Goal: Use online tool/utility: Utilize a website feature to perform a specific function

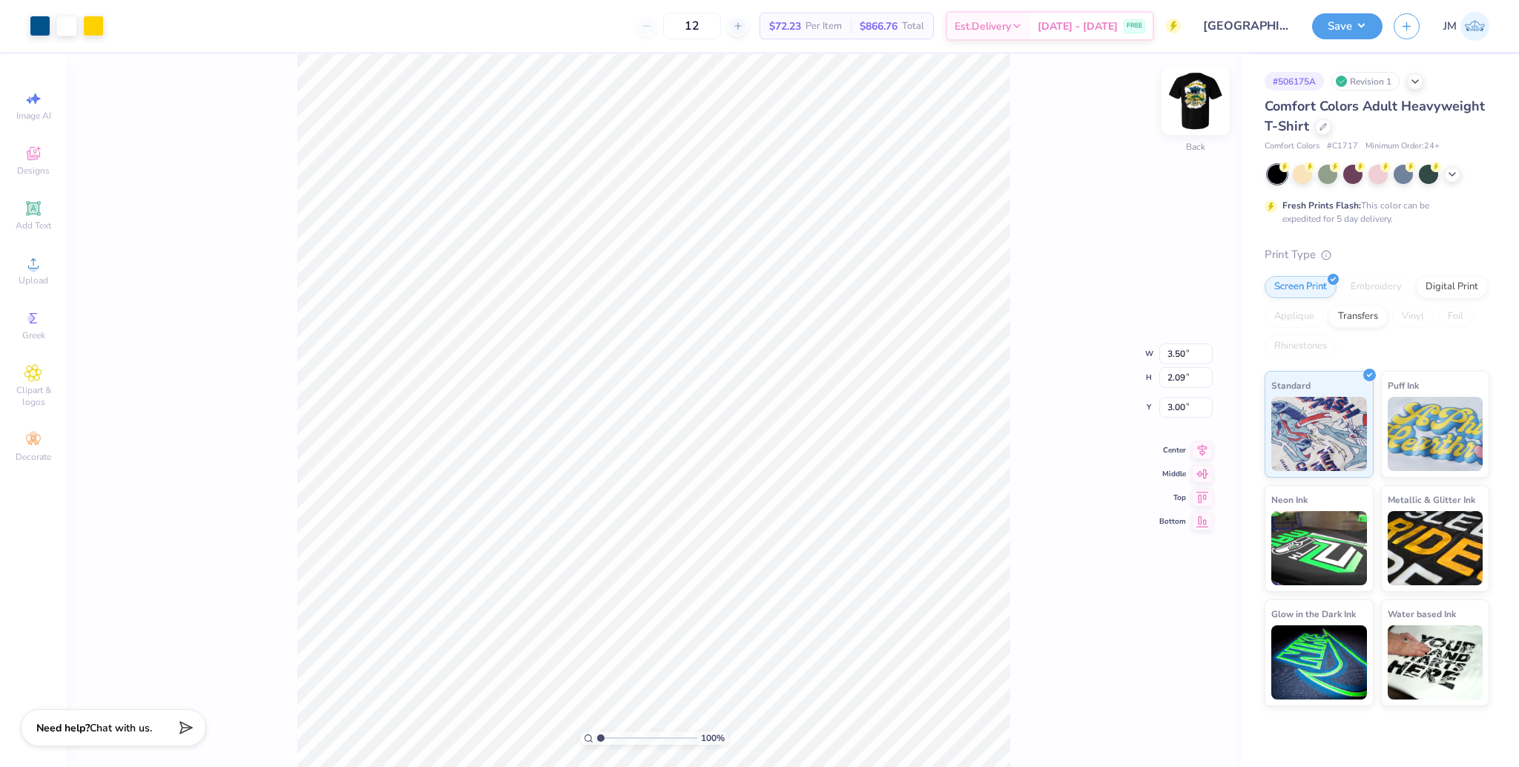
click at [1212, 104] on img at bounding box center [1195, 100] width 59 height 59
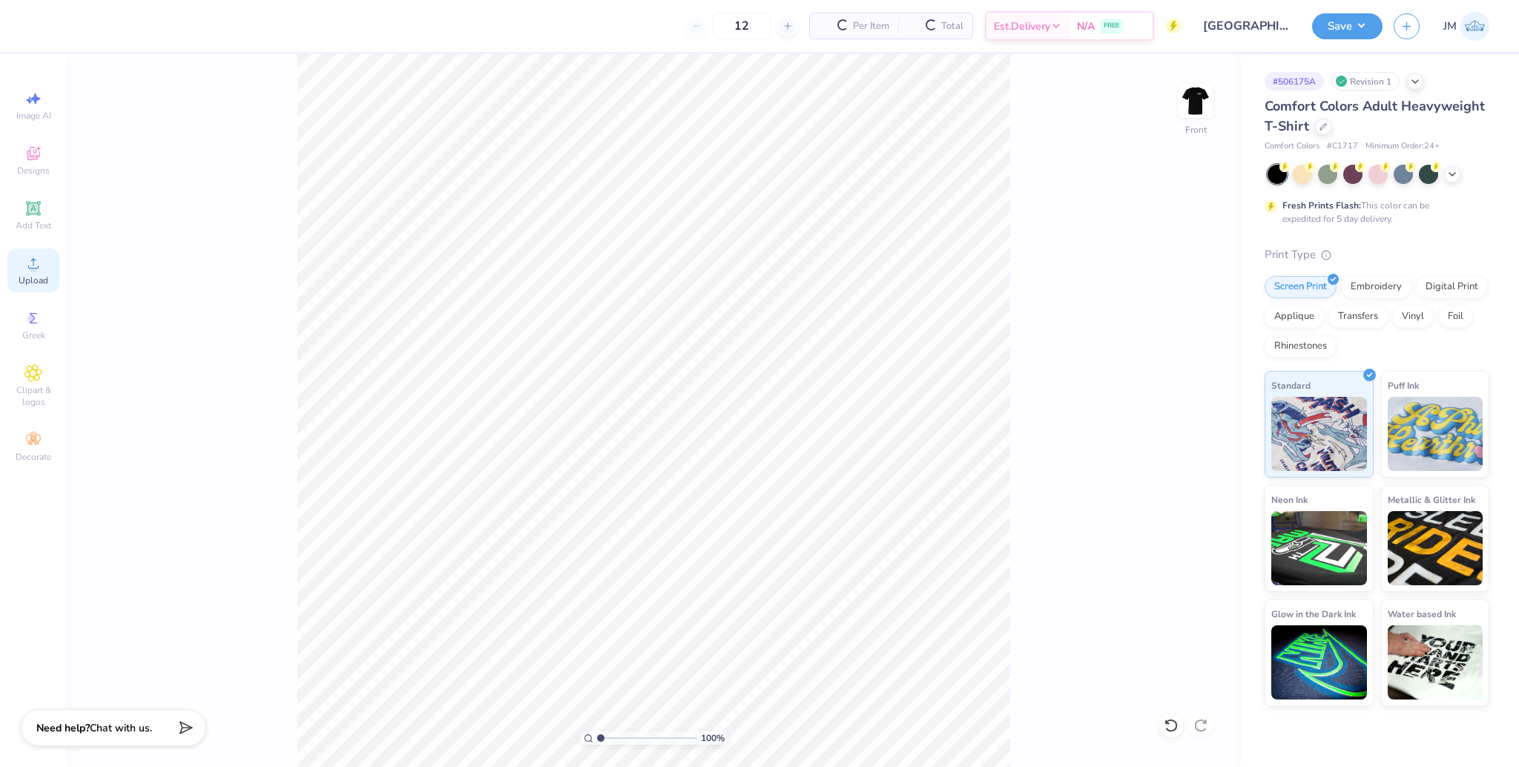
click at [27, 273] on div "Upload" at bounding box center [33, 270] width 52 height 44
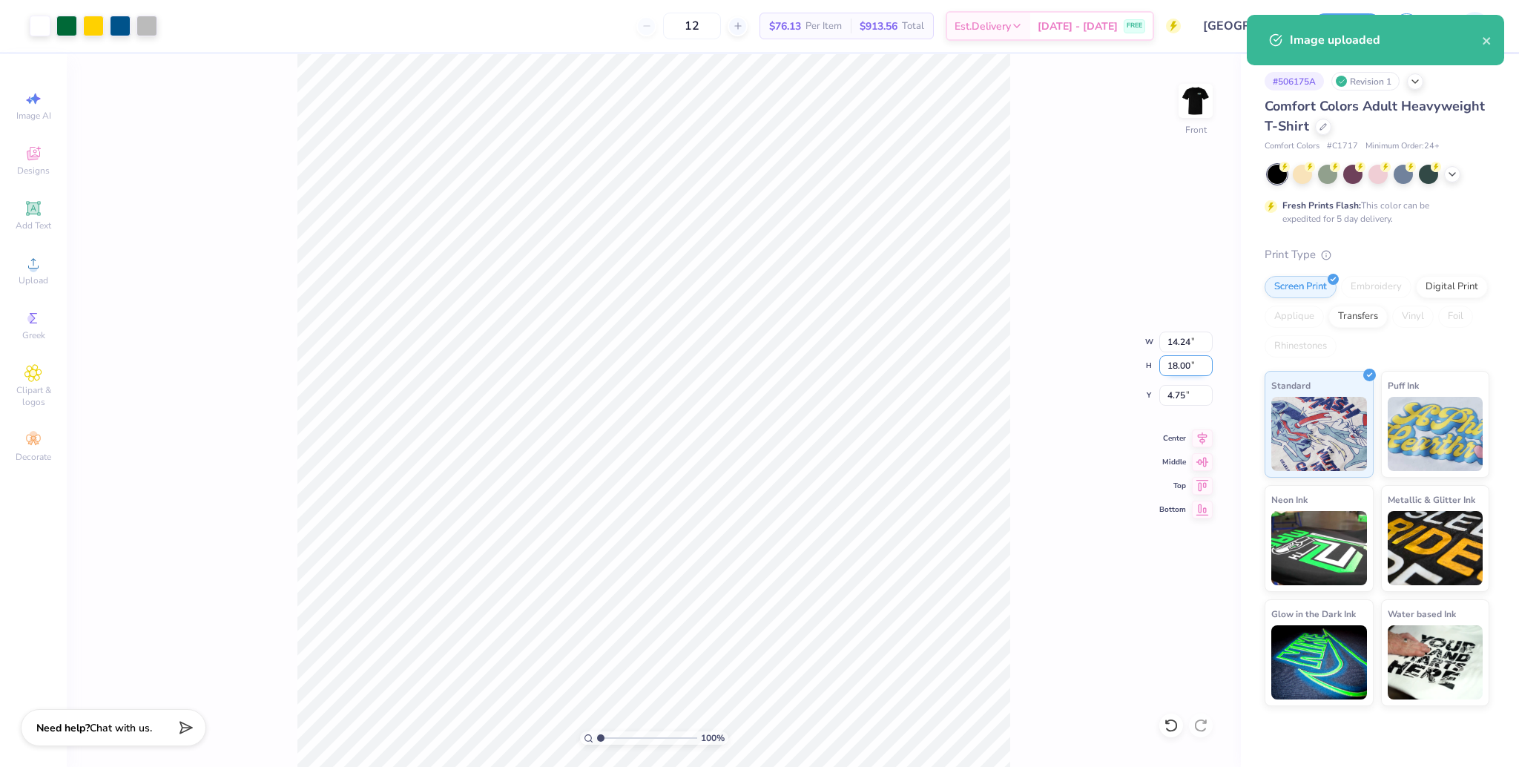
click at [1178, 366] on input "18.00" at bounding box center [1185, 365] width 53 height 21
type input "15"
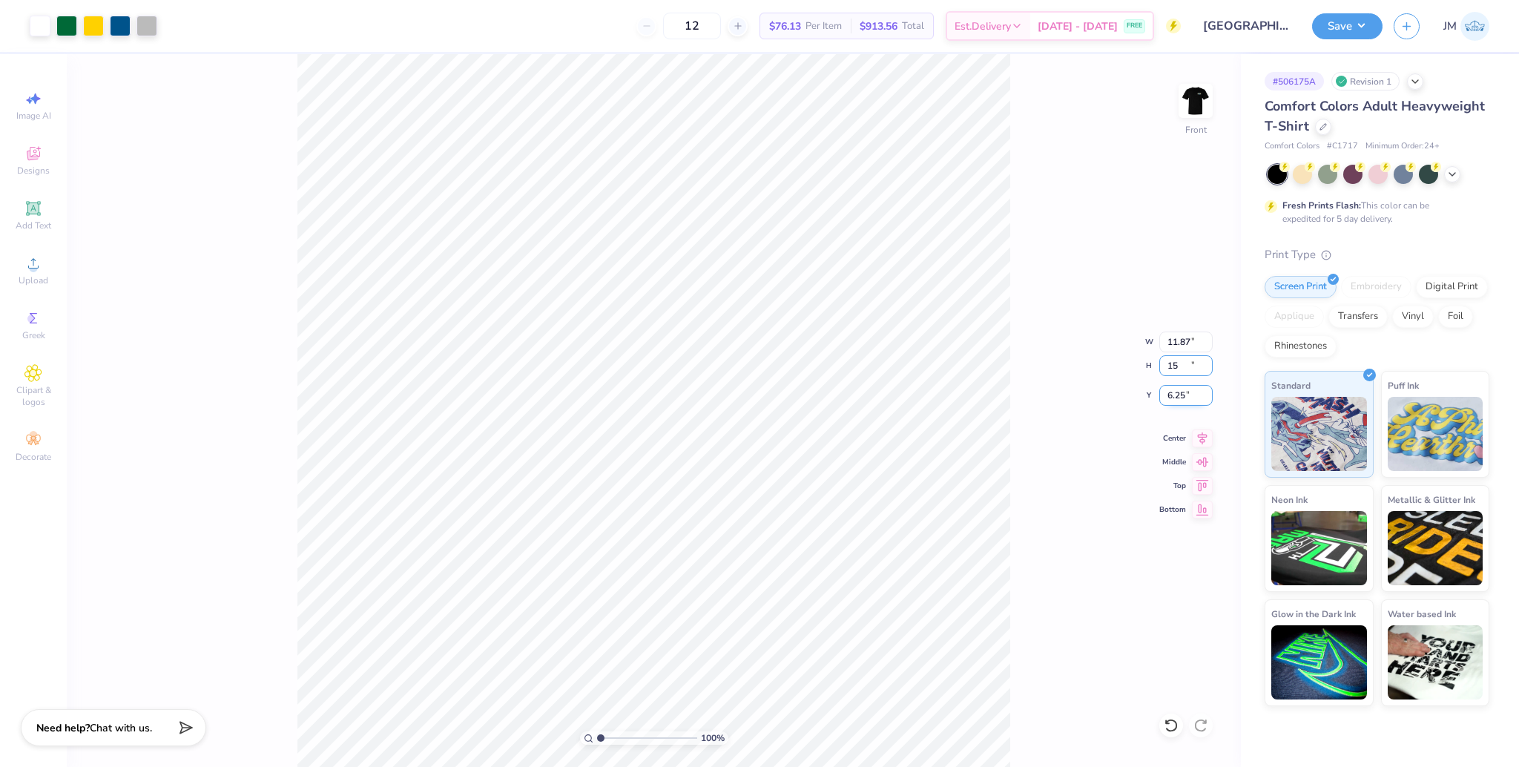
type input "11.87"
type input "15.00"
click at [1172, 395] on input "6.25" at bounding box center [1185, 395] width 53 height 21
type input "3.00"
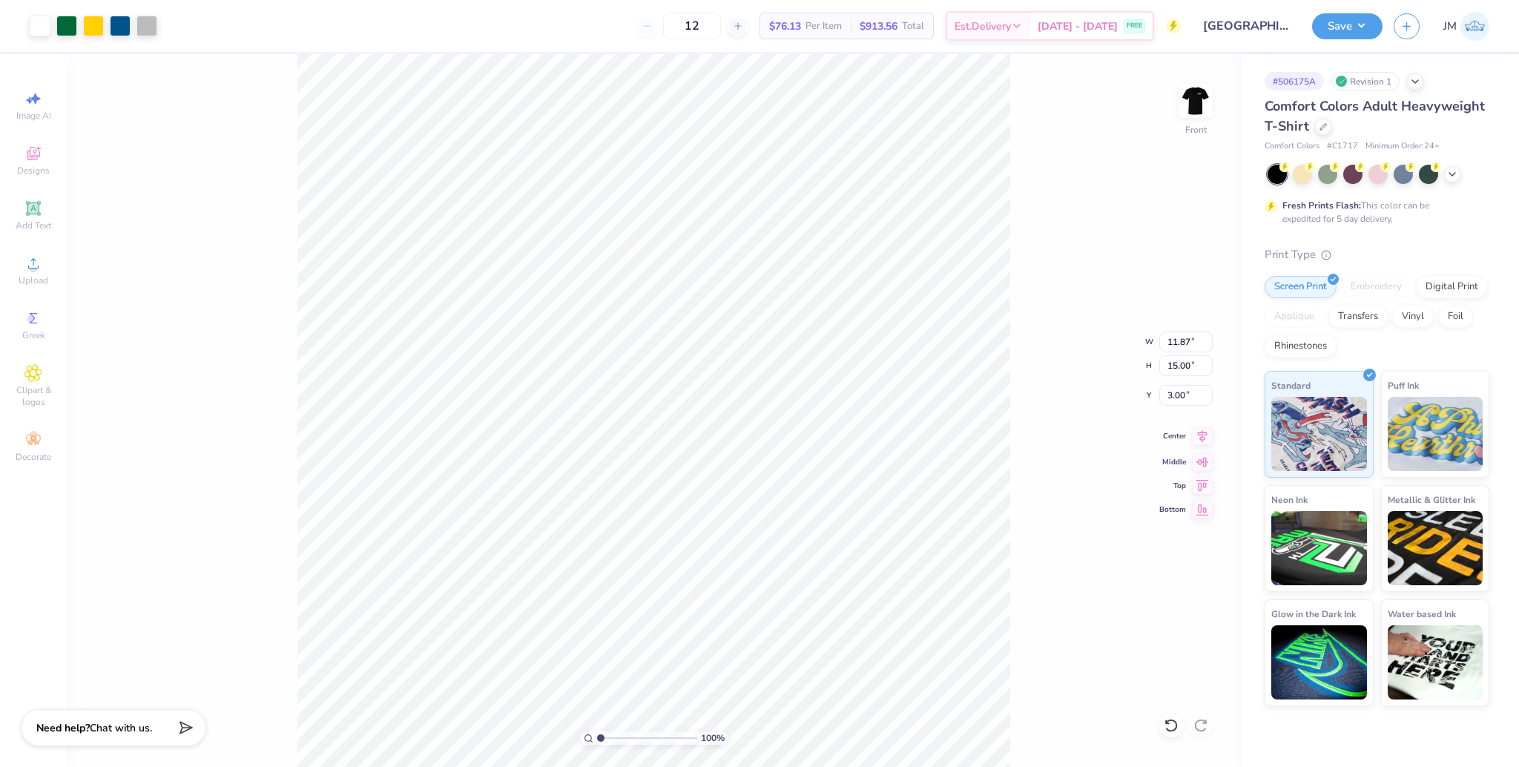
click at [1205, 442] on icon at bounding box center [1202, 436] width 21 height 18
click at [1198, 110] on img at bounding box center [1195, 100] width 59 height 59
click at [1353, 24] on button "Save" at bounding box center [1347, 24] width 70 height 26
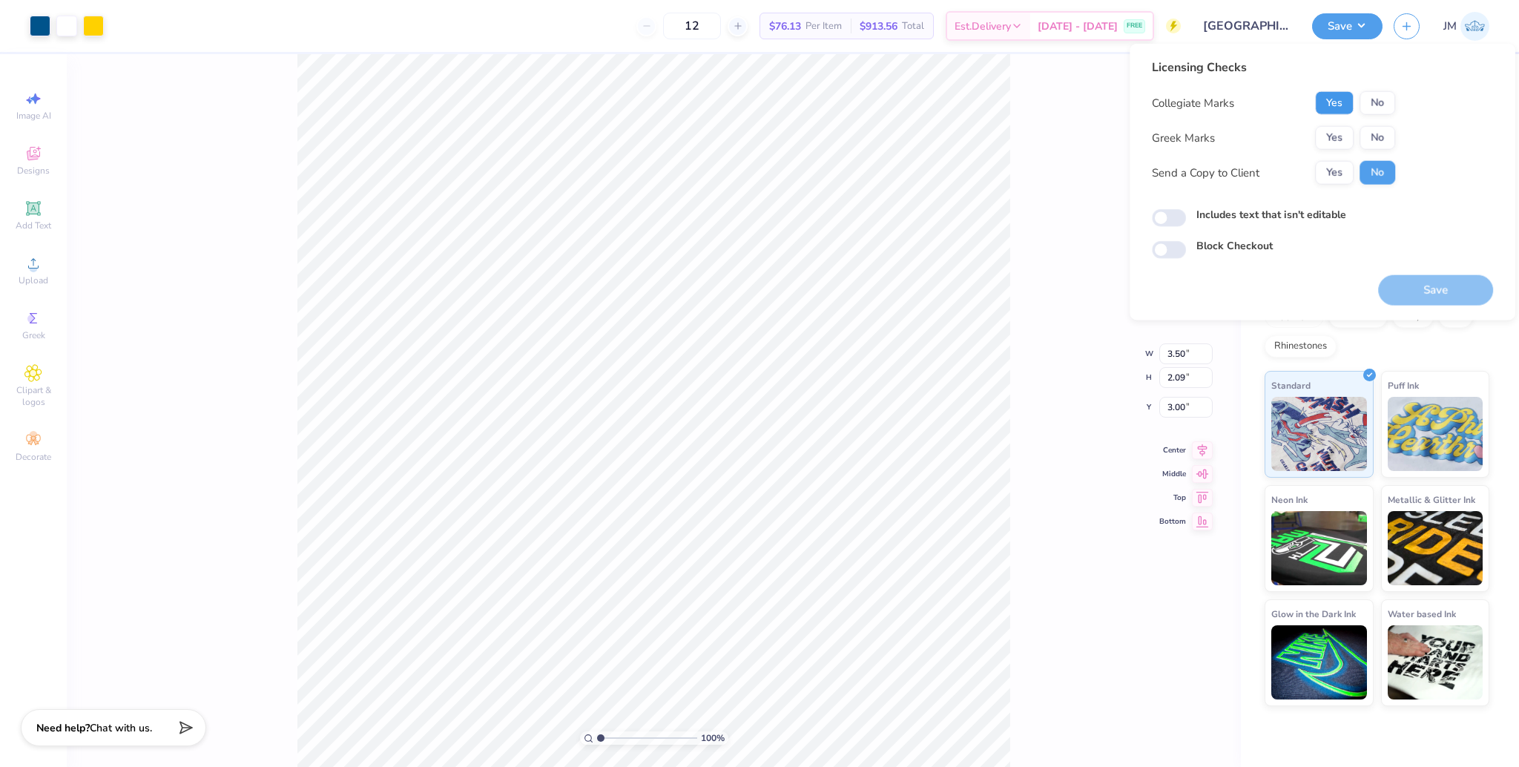
click at [1339, 105] on button "Yes" at bounding box center [1334, 103] width 39 height 24
click at [1321, 144] on button "Yes" at bounding box center [1334, 138] width 39 height 24
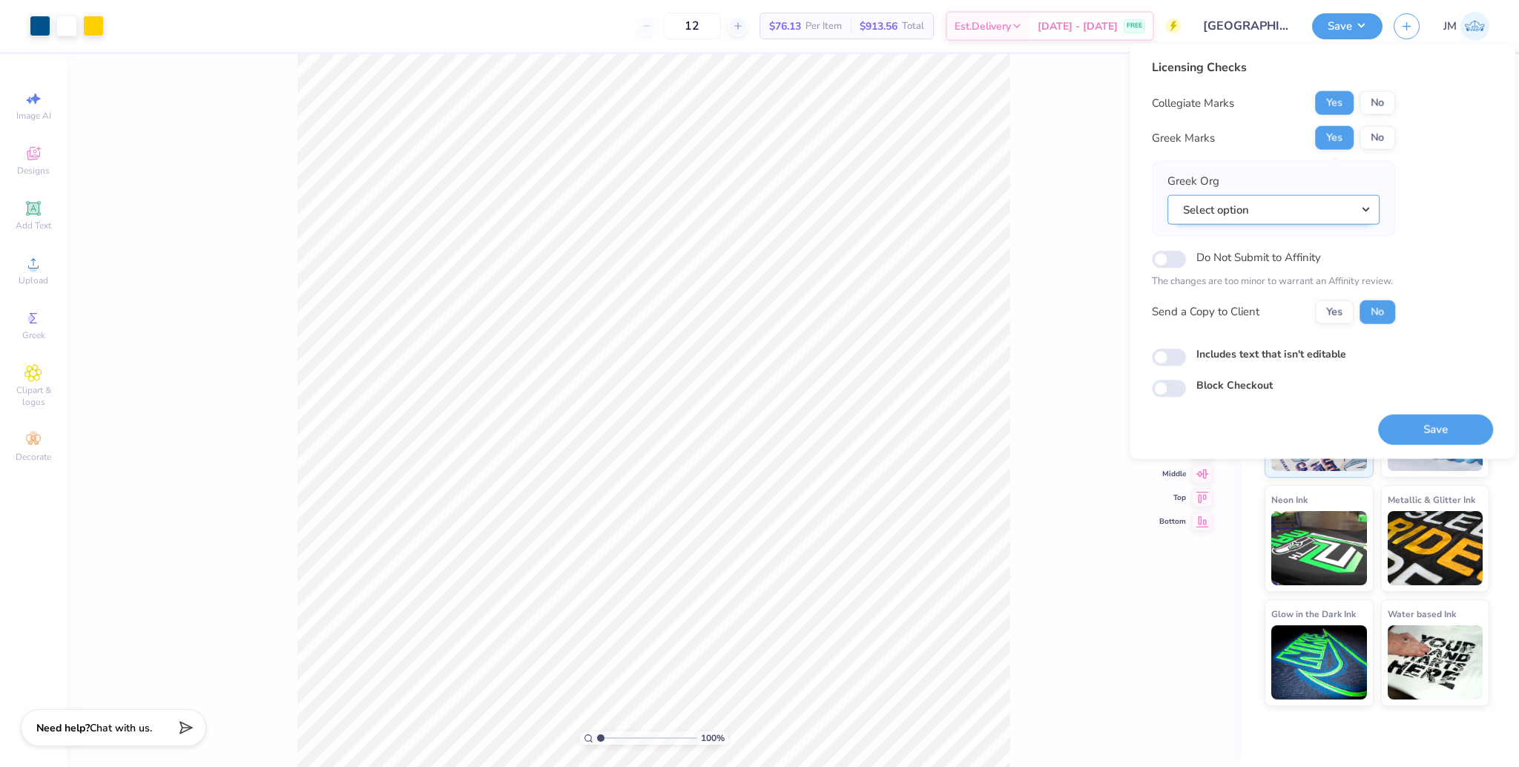
drag, startPoint x: 1298, startPoint y: 215, endPoint x: 1297, endPoint y: 224, distance: 9.0
click at [1298, 214] on button "Select option" at bounding box center [1273, 209] width 212 height 30
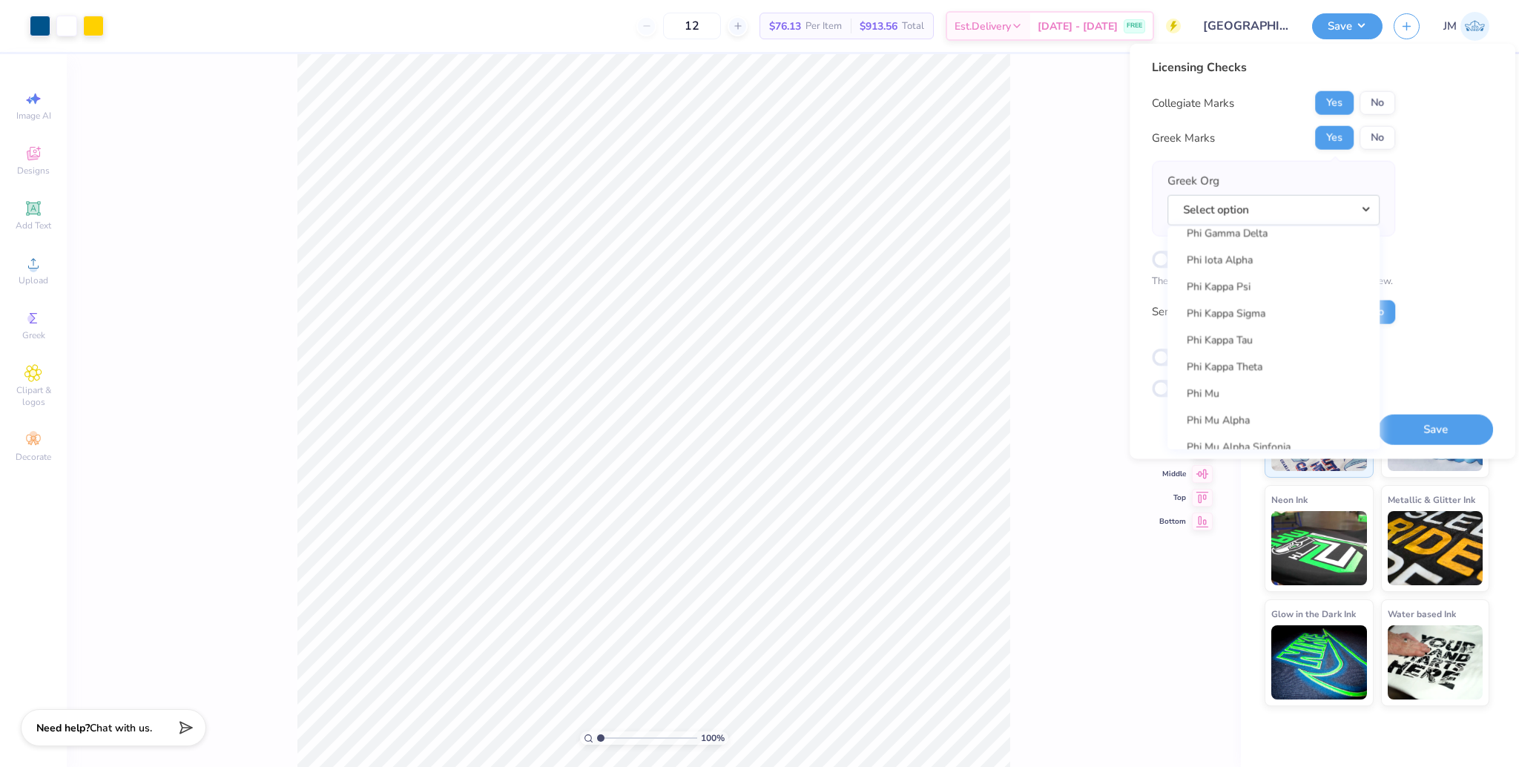
scroll to position [7883, 0]
click at [1258, 344] on link "Phi Kappa Tau" at bounding box center [1273, 343] width 200 height 24
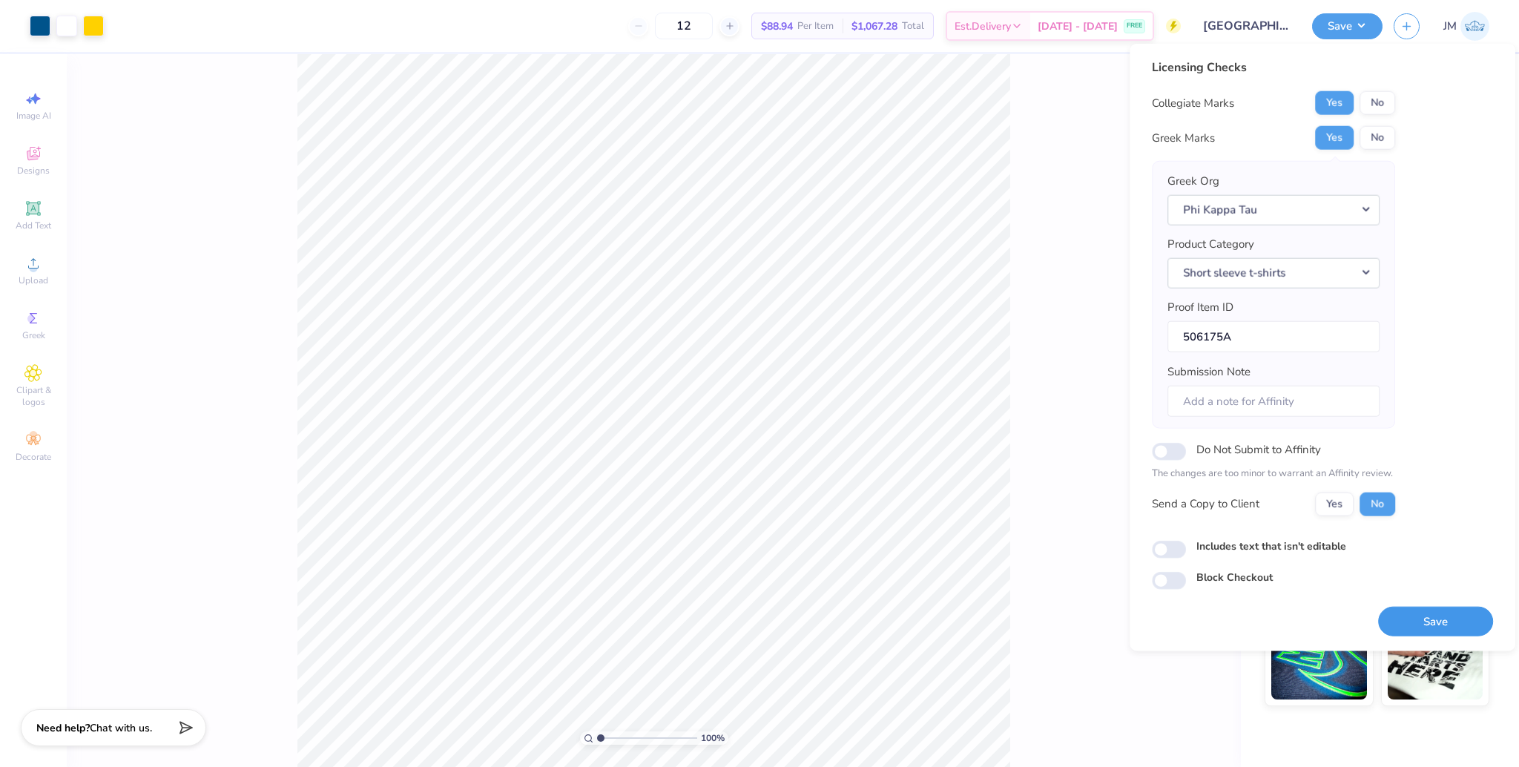
click at [1443, 630] on button "Save" at bounding box center [1435, 621] width 115 height 30
click at [612, 739] on input "range" at bounding box center [647, 737] width 100 height 13
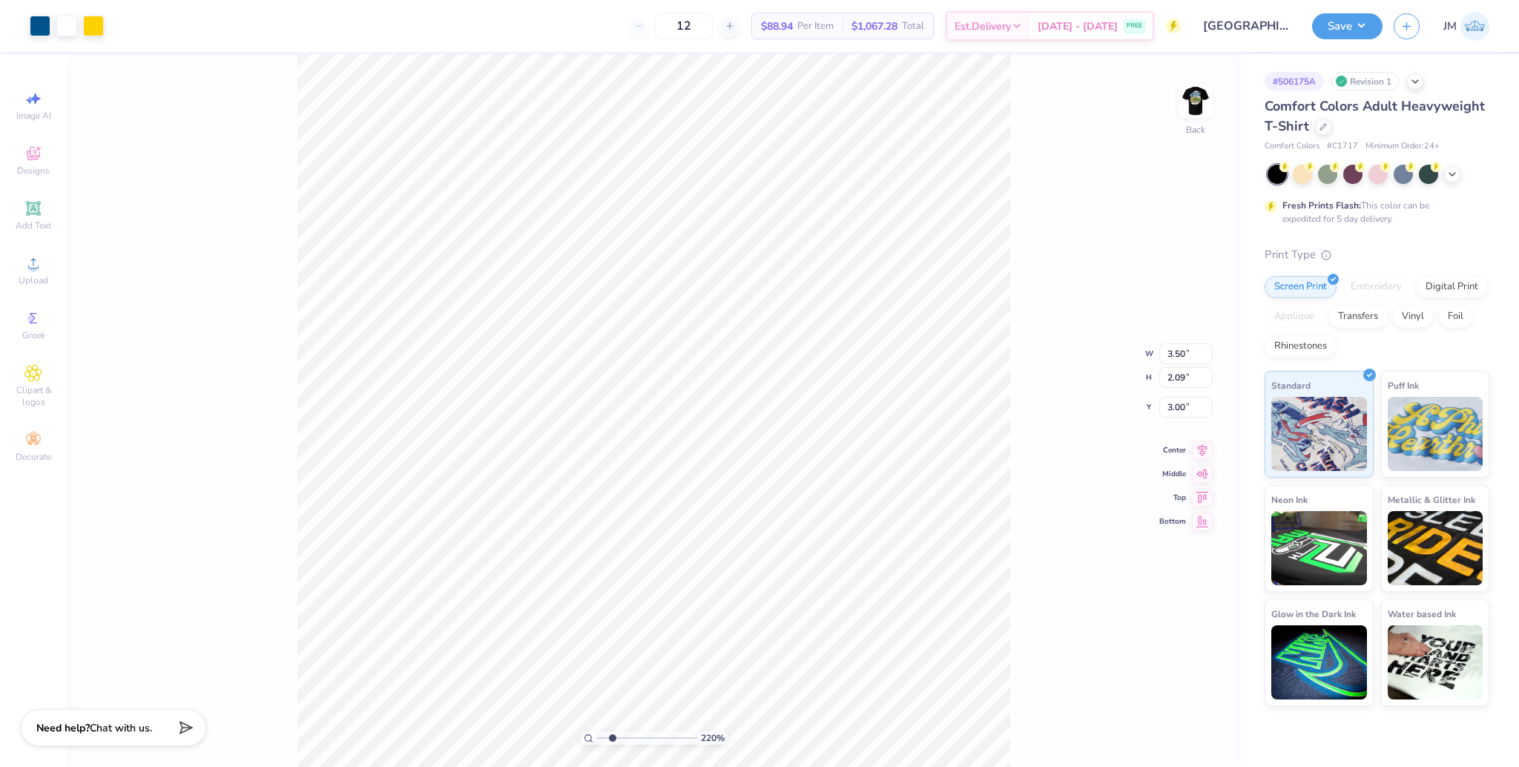
type input "1"
click at [597, 731] on input "range" at bounding box center [647, 737] width 100 height 13
click at [1350, 30] on button "Save" at bounding box center [1347, 24] width 70 height 26
